Goal: Information Seeking & Learning: Learn about a topic

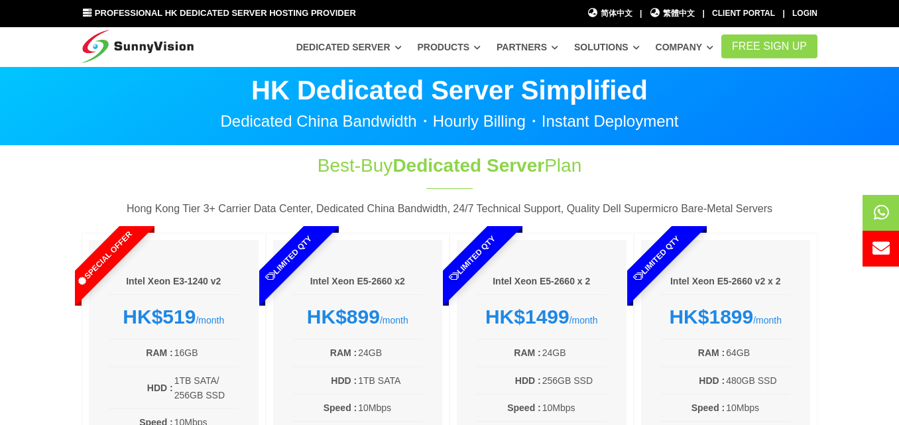
click at [699, 163] on div "Best-Buy Dedicated Server Plan Hong Kong Tier 3+ Carrier Data Center, Dedicated…" at bounding box center [450, 357] width 756 height 410
click at [185, 165] on div "Best-Buy Dedicated Server Plan Hong Kong Tier 3+ Carrier Data Center, Dedicated…" at bounding box center [450, 357] width 756 height 410
click at [194, 93] on p "HK Dedicated Server Simplified" at bounding box center [450, 90] width 736 height 27
click at [823, 215] on div "Hong Kong Tier 3+ Carrier Data Center, Dedicated China Bandwidth, 24/7 Technica…" at bounding box center [450, 213] width 756 height 27
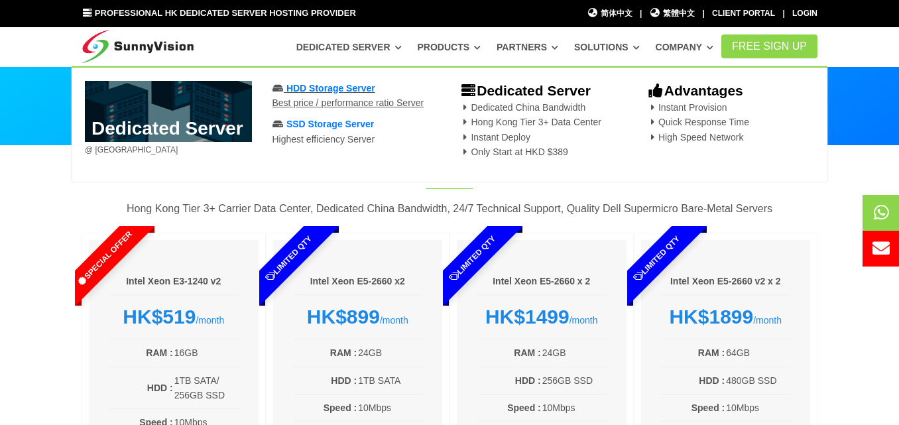
click at [340, 86] on span "HDD Storage Server" at bounding box center [330, 88] width 89 height 11
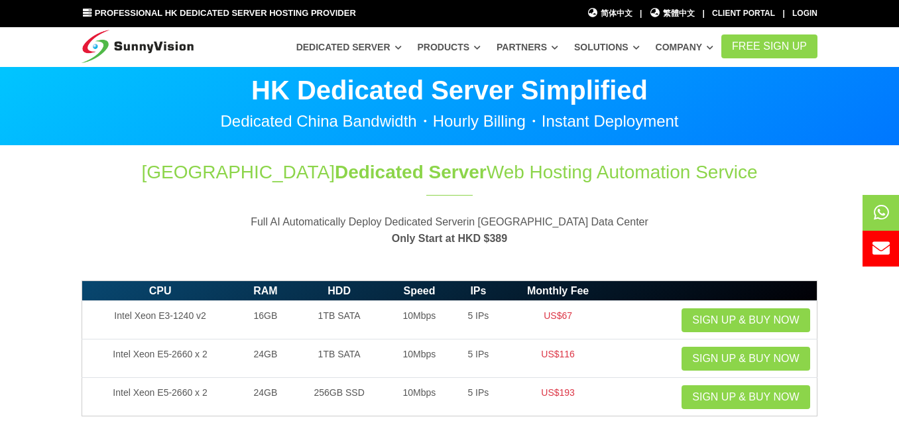
click at [182, 121] on p "Dedicated China Bandwidth・Hourly Billing・Instant Deployment" at bounding box center [450, 121] width 736 height 16
click at [201, 85] on p "HK Dedicated Server Simplified" at bounding box center [450, 90] width 736 height 27
click at [677, 204] on header "Hong Kong Dedicated Server Web Hosting Automation Service Full AI Automatically…" at bounding box center [450, 203] width 736 height 88
click at [238, 47] on div "Dedicated Server Dedicated Server @ [GEOGRAPHIC_DATA] HDD Storage Server Best p…" at bounding box center [462, 46] width 519 height 25
click at [441, 11] on div "Professional HK Dedicated Server Hosting Provider 简体中文 简体中文 | 繁體中文 繁體中文 | Clien…" at bounding box center [450, 14] width 756 height 14
